Goal: Browse casually: Explore the website without a specific task or goal

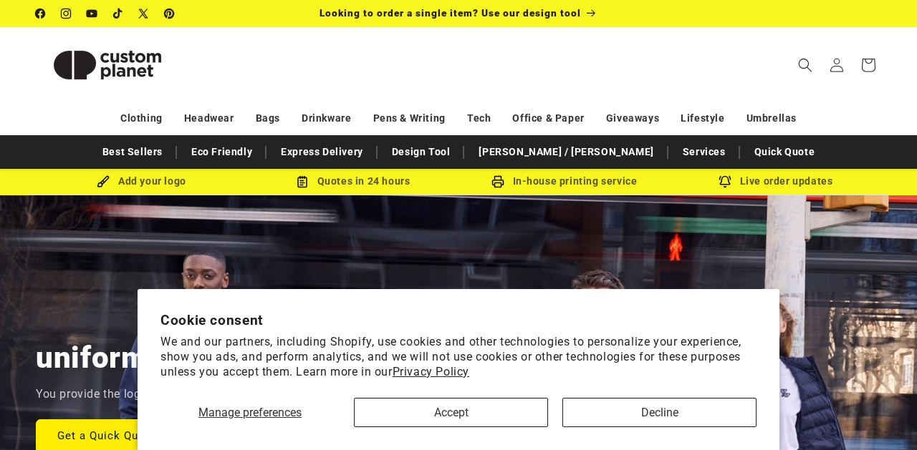
click at [437, 421] on button "Accept" at bounding box center [451, 412] width 194 height 29
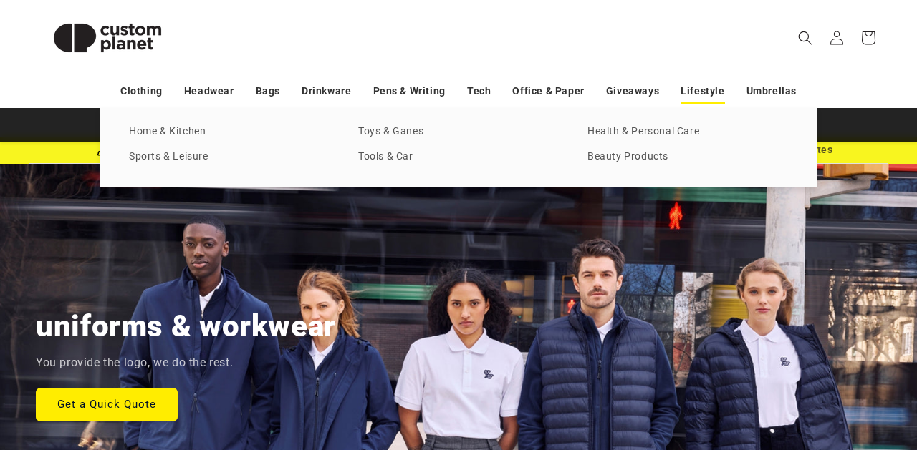
click at [716, 87] on link "Lifestyle" at bounding box center [702, 91] width 44 height 25
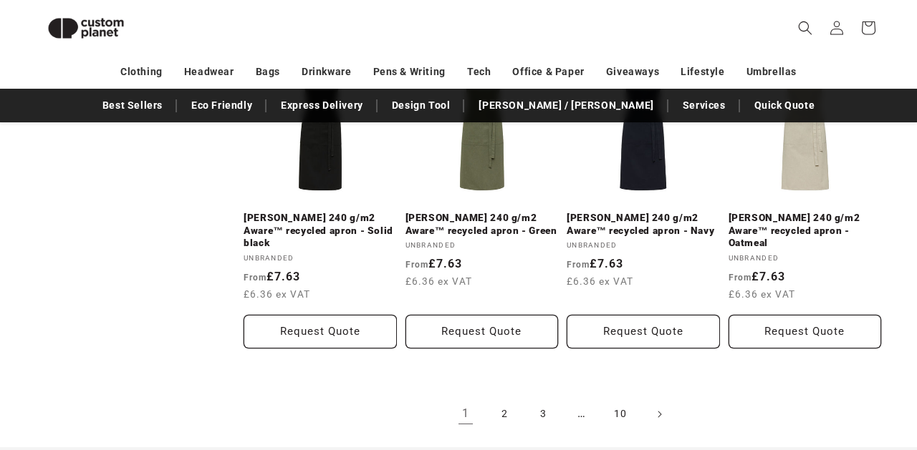
scroll to position [3014, 0]
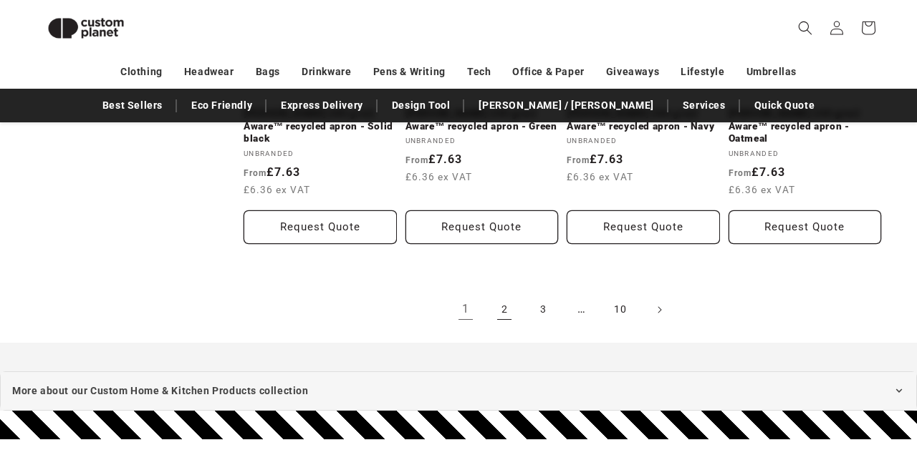
click at [510, 294] on link "2" at bounding box center [504, 310] width 32 height 32
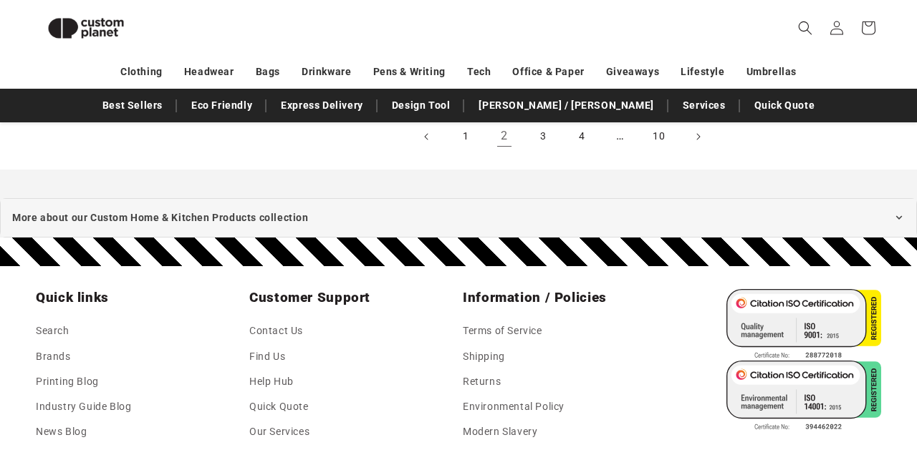
scroll to position [3069, 0]
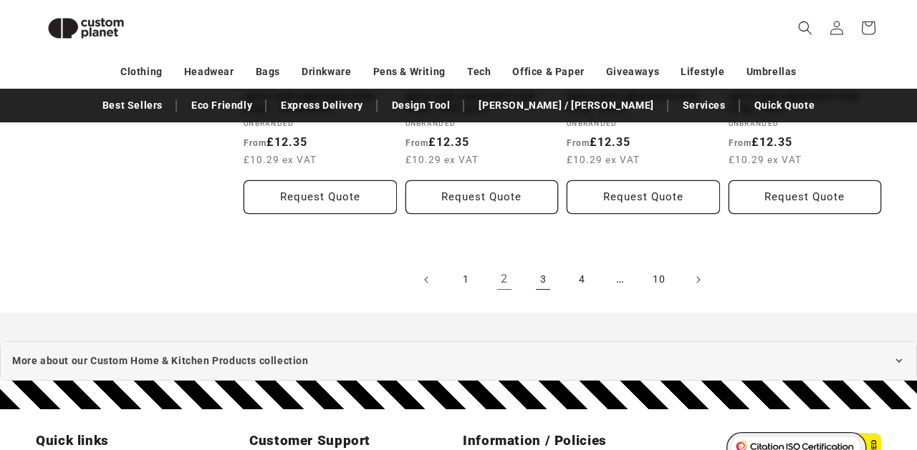
click at [546, 264] on link "3" at bounding box center [543, 280] width 32 height 32
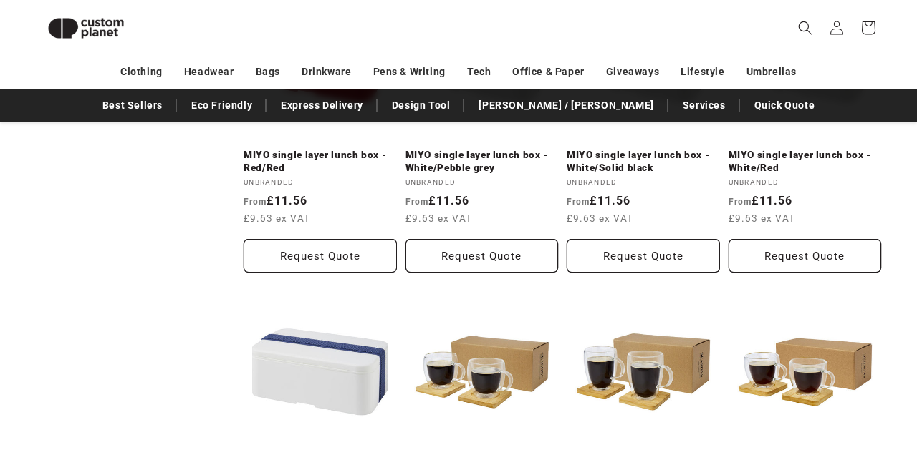
scroll to position [2624, 0]
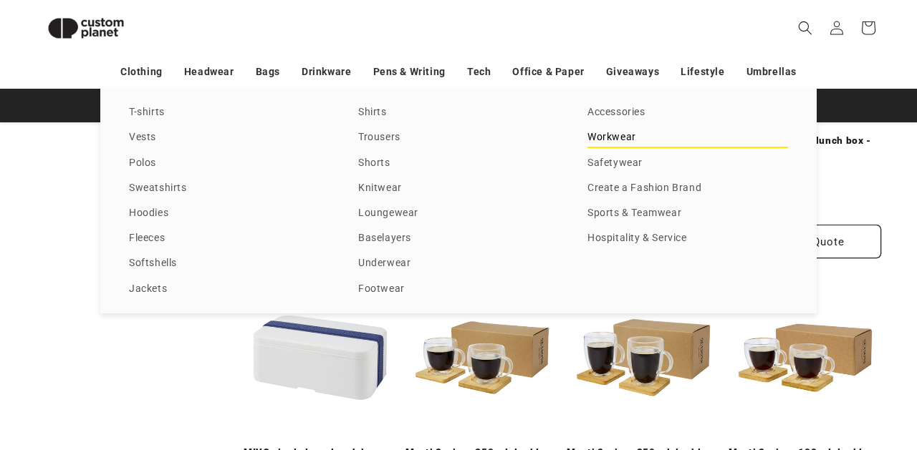
click at [612, 148] on link "Workwear" at bounding box center [687, 137] width 200 height 19
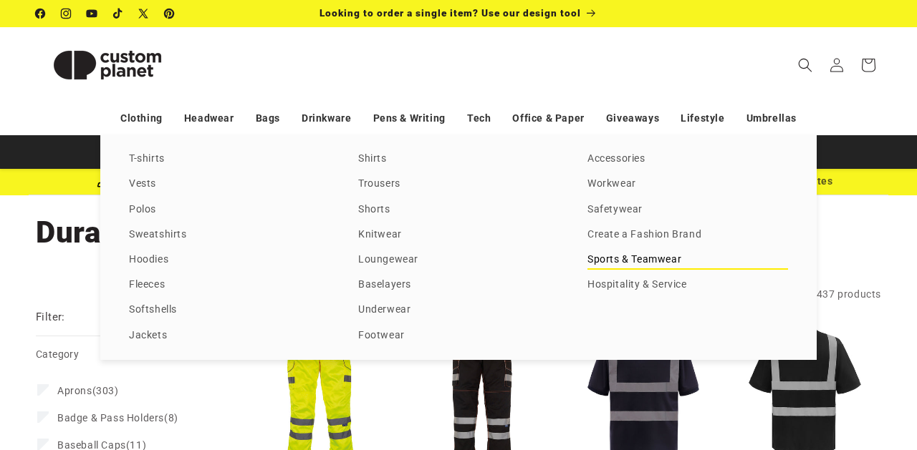
click at [603, 270] on link "Sports & Teamwear" at bounding box center [687, 260] width 200 height 19
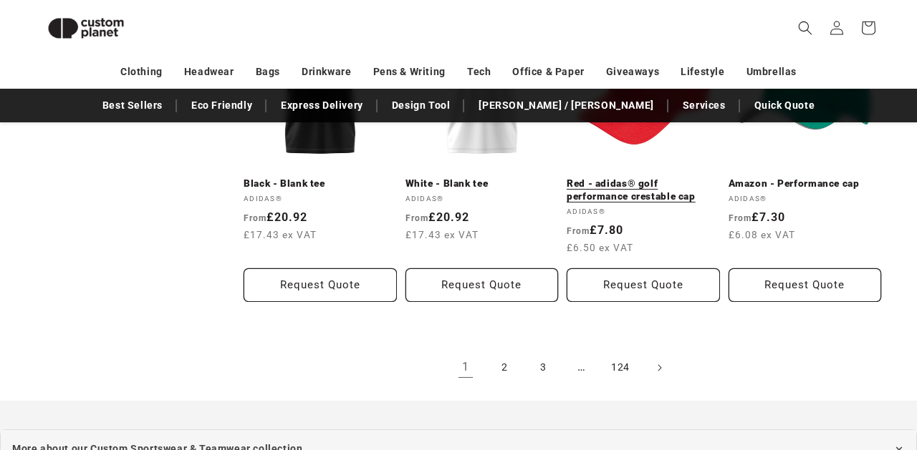
scroll to position [1528, 0]
click at [510, 360] on link "2" at bounding box center [504, 369] width 32 height 32
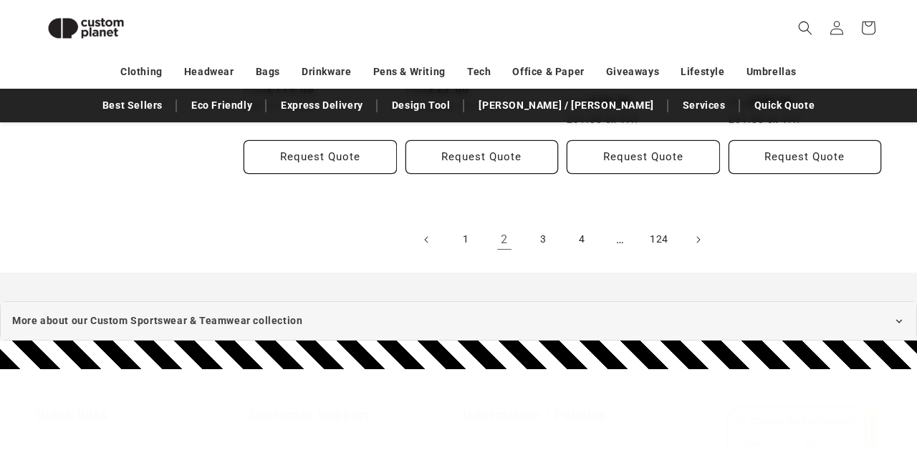
scroll to position [1692, 0]
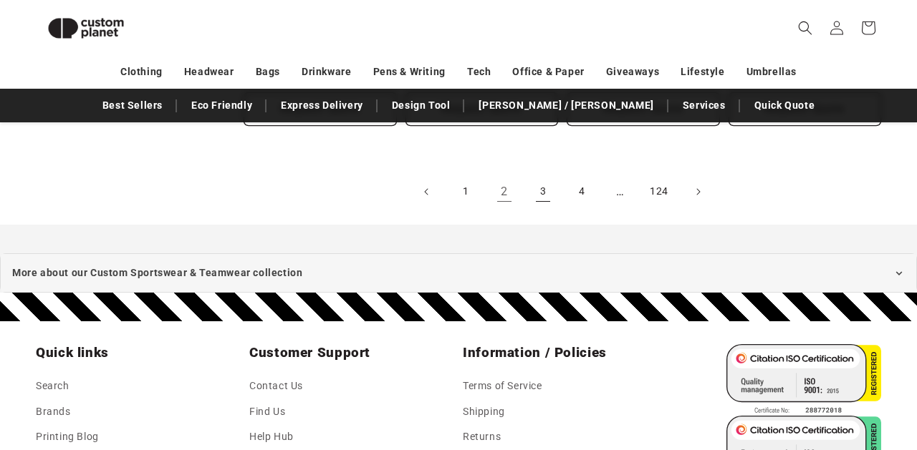
click at [541, 186] on link "3" at bounding box center [543, 192] width 32 height 32
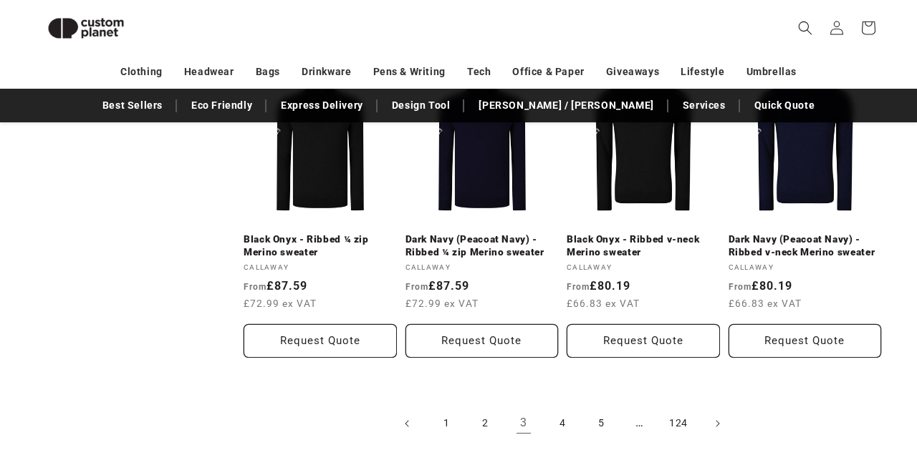
scroll to position [1525, 0]
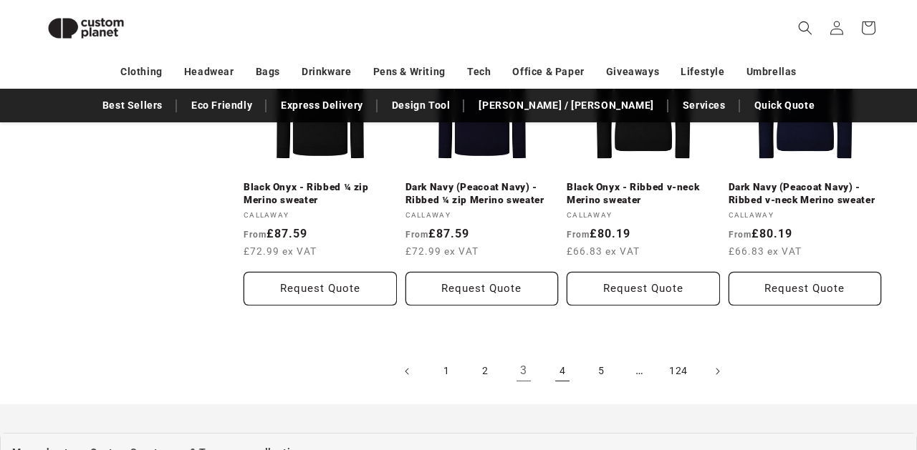
click at [567, 356] on link "4" at bounding box center [562, 372] width 32 height 32
